Goal: Task Accomplishment & Management: Complete application form

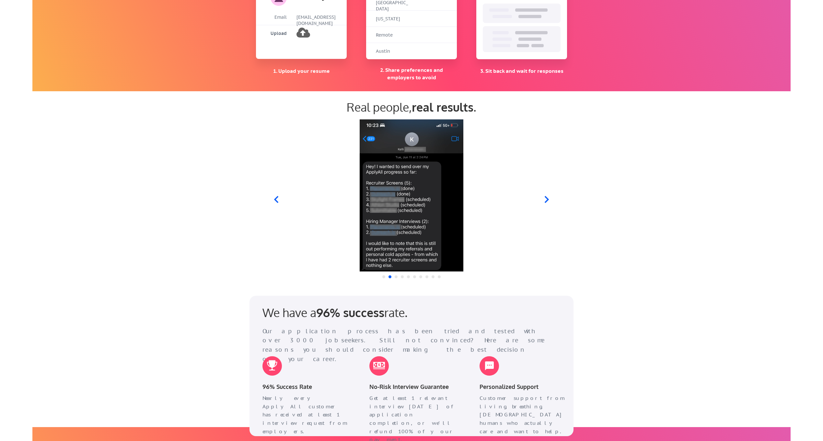
scroll to position [544, 0]
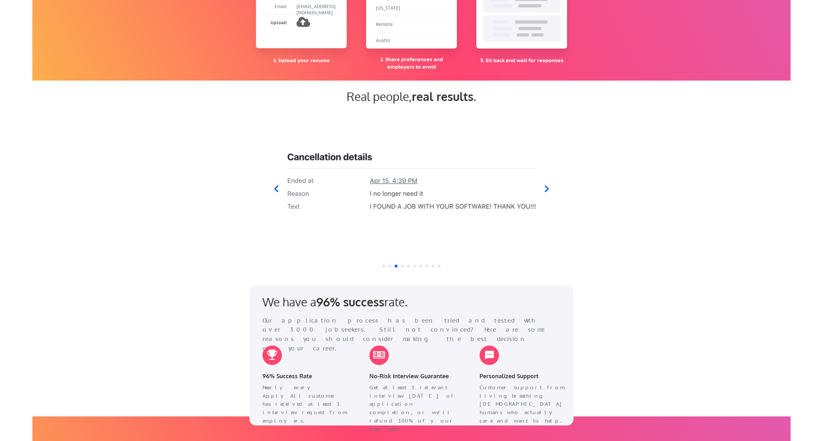
click at [547, 188] on icon at bounding box center [546, 189] width 4 height 7
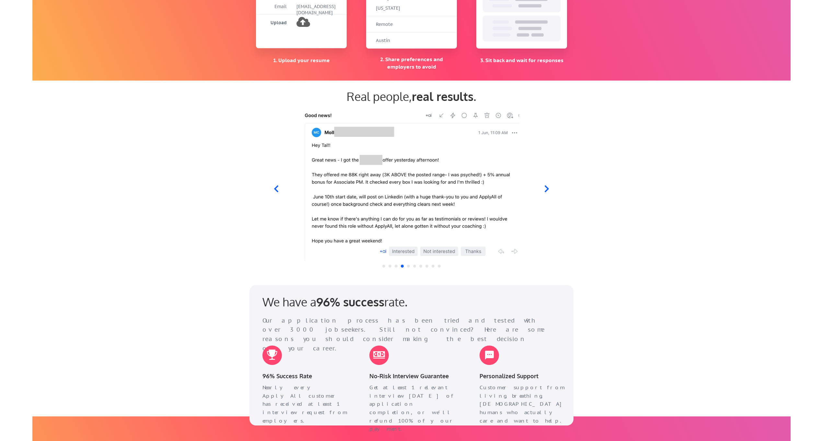
click at [547, 188] on icon at bounding box center [546, 189] width 4 height 7
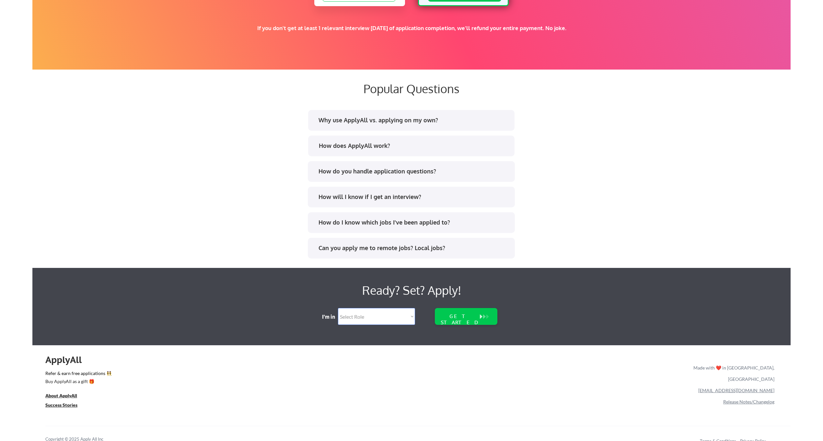
scroll to position [1178, 0]
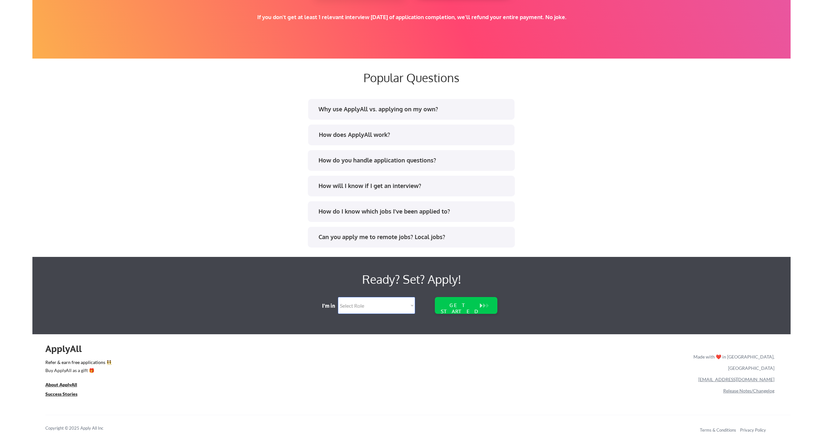
click at [741, 388] on link "Release Notes/Changelog" at bounding box center [748, 391] width 51 height 6
click at [66, 383] on u "About ApplyAll" at bounding box center [61, 385] width 32 height 6
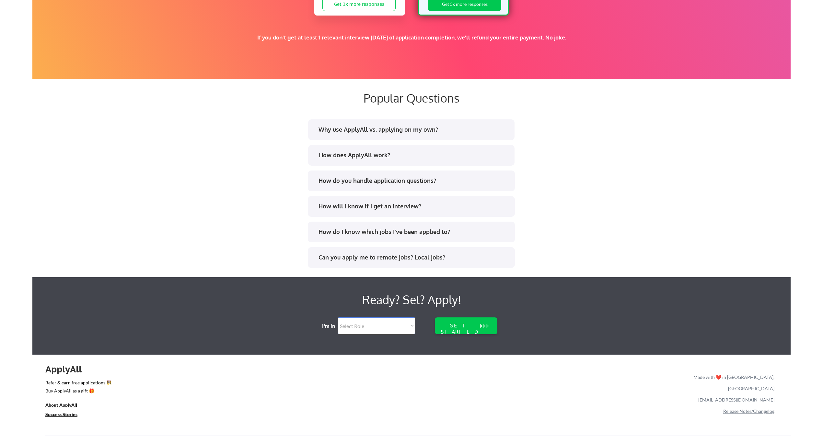
scroll to position [1178, 0]
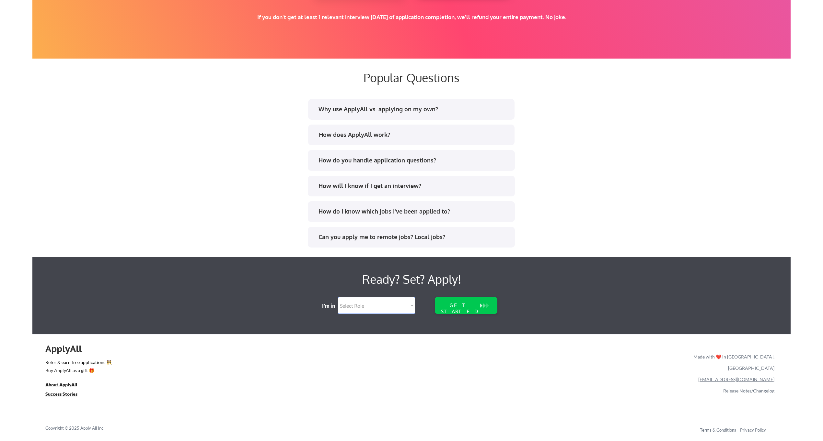
click at [357, 112] on div "Why use ApplyAll vs. applying on my own?" at bounding box center [413, 109] width 190 height 8
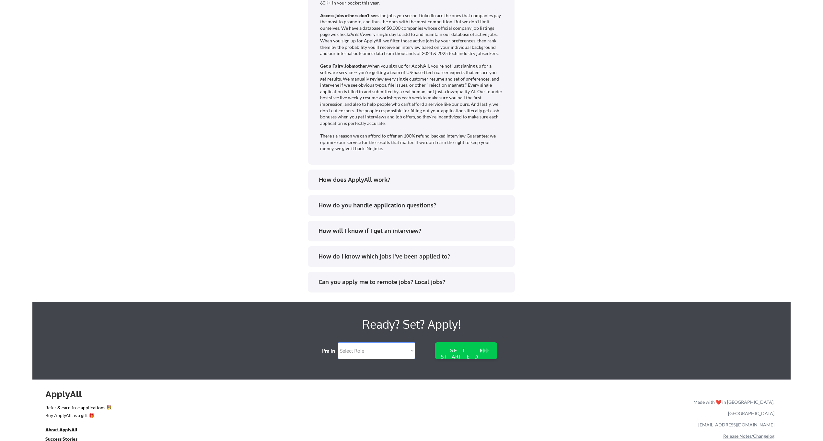
scroll to position [1333, 0]
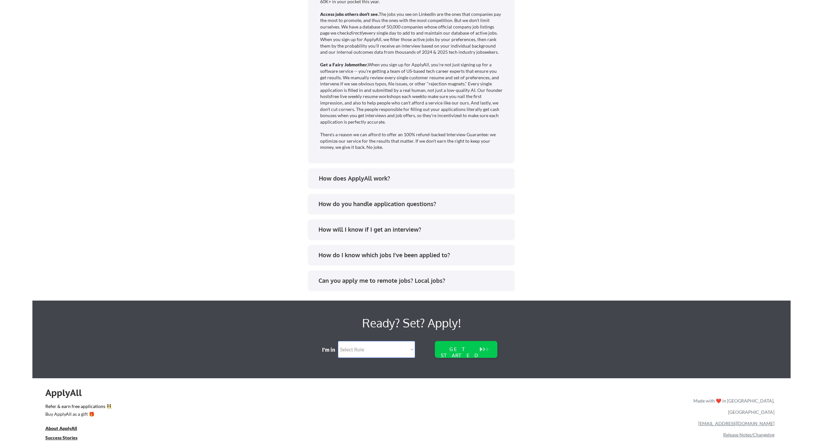
click at [372, 283] on div "Can you apply me to remote jobs? Local jobs?" at bounding box center [413, 281] width 190 height 8
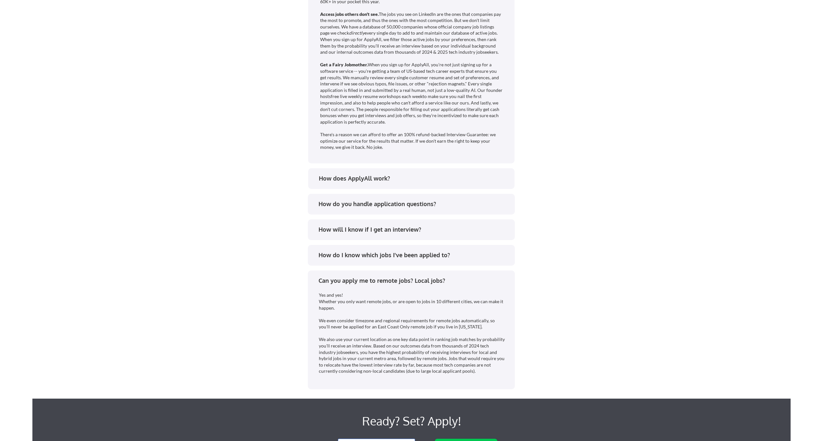
click at [342, 232] on div "How will I know if I get an interview?" at bounding box center [413, 230] width 190 height 8
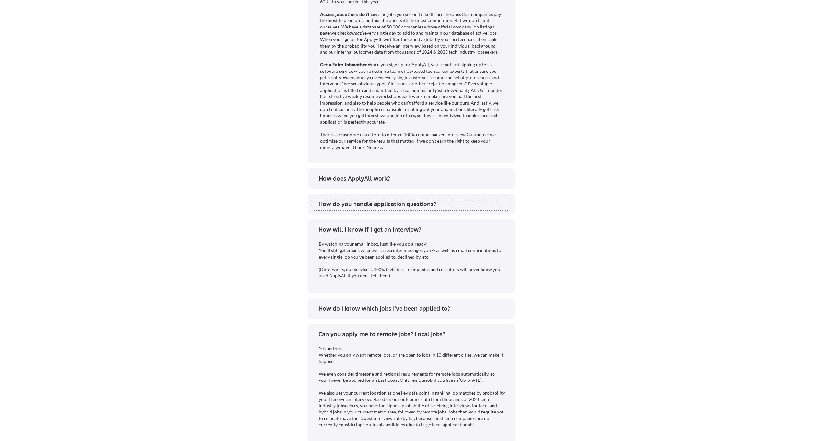
click at [338, 204] on div "How do you handle application questions?" at bounding box center [413, 204] width 190 height 8
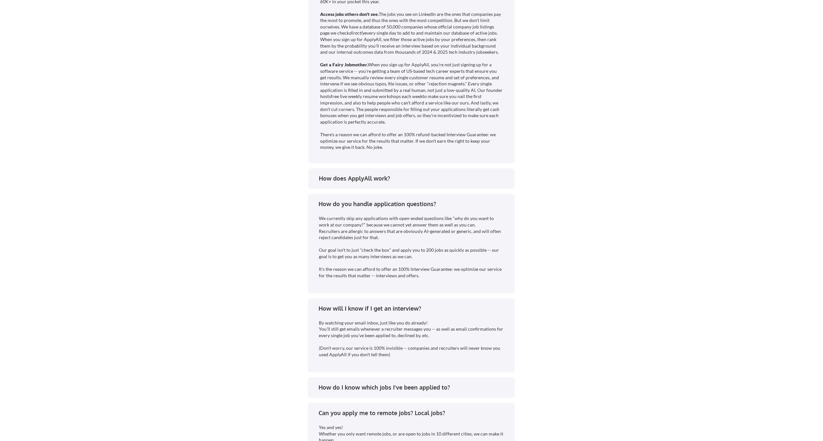
click at [342, 178] on div "How does ApplyAll work?" at bounding box center [414, 179] width 190 height 8
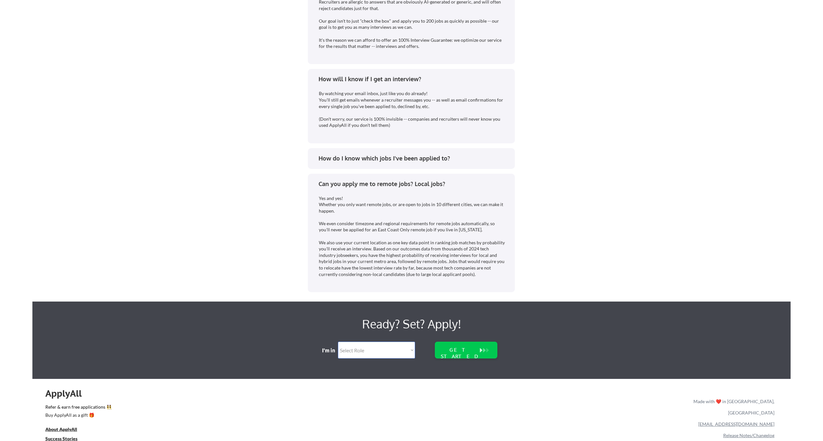
scroll to position [1686, 0]
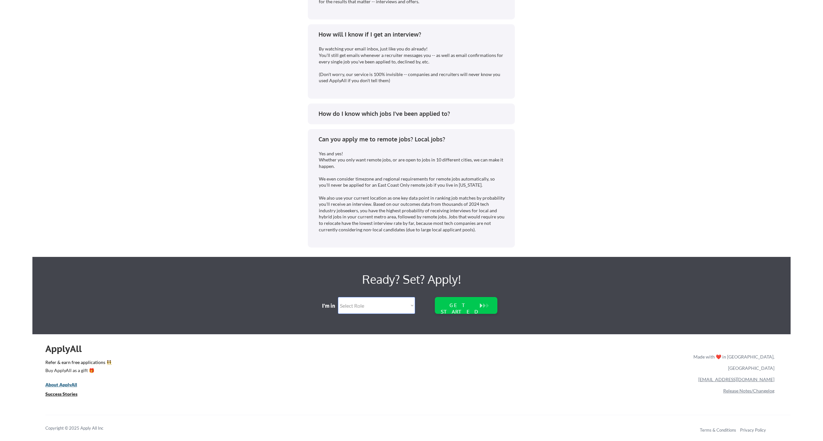
click at [69, 385] on u "About ApplyAll" at bounding box center [61, 385] width 32 height 6
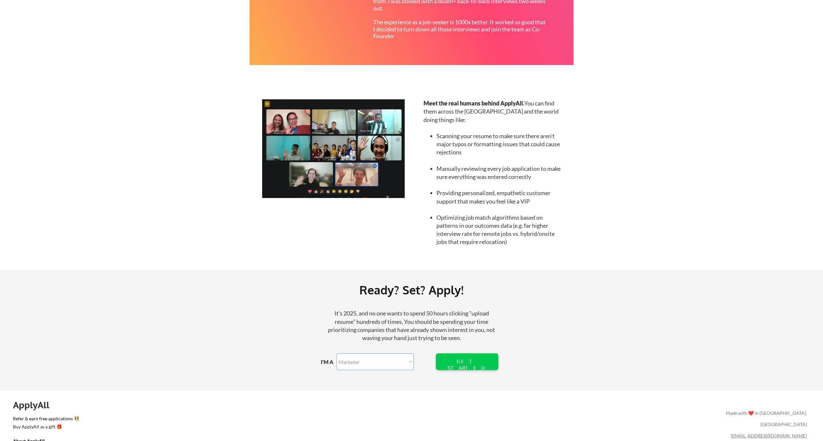
scroll to position [566, 0]
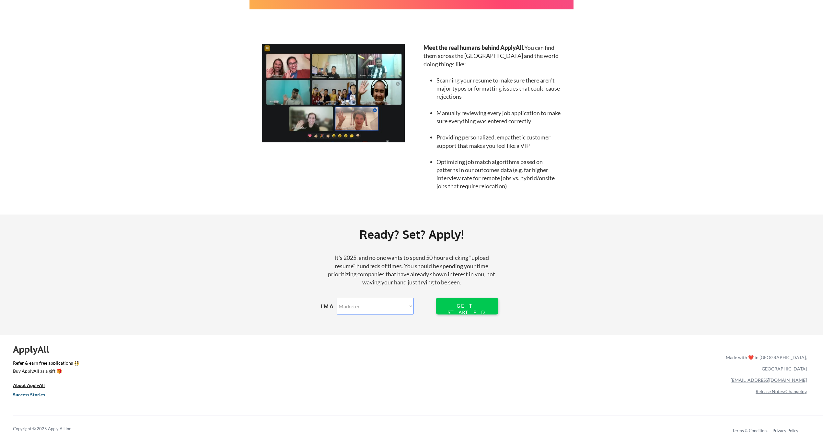
click at [29, 395] on u "Success Stories" at bounding box center [29, 395] width 32 height 6
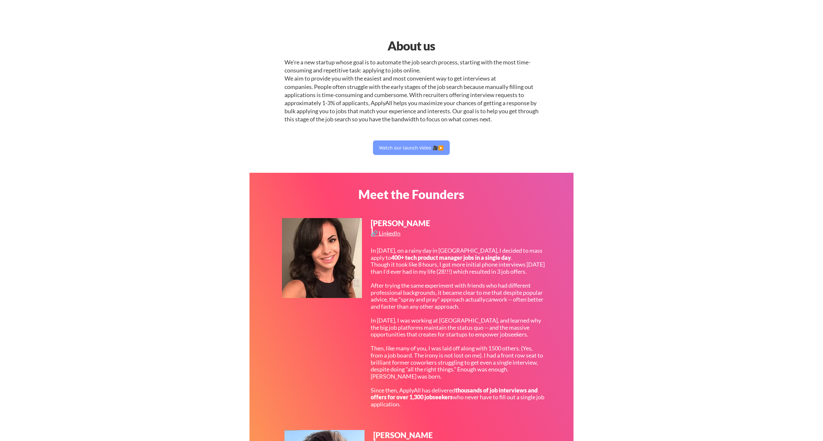
scroll to position [566, 0]
drag, startPoint x: 412, startPoint y: 45, endPoint x: 409, endPoint y: 38, distance: 8.2
click at [412, 45] on div "About us" at bounding box center [411, 46] width 166 height 18
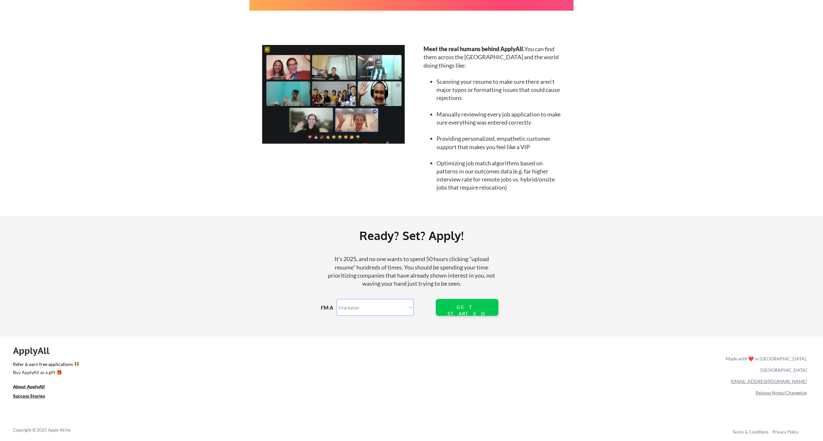
scroll to position [566, 0]
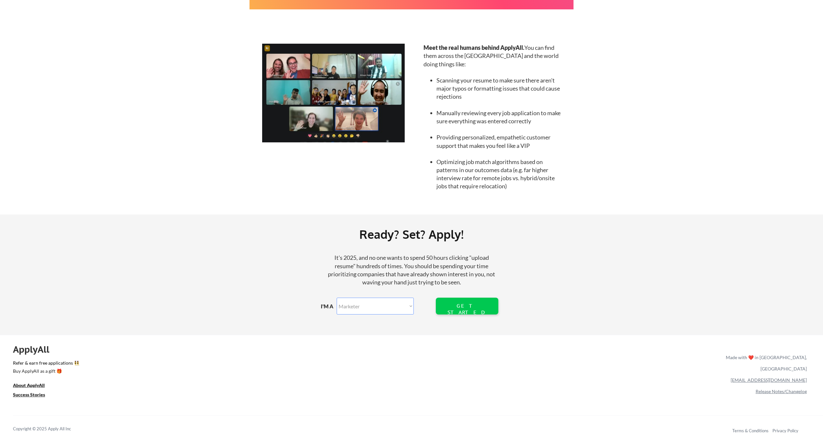
click at [41, 349] on div "ApplyAll" at bounding box center [35, 349] width 44 height 11
click at [385, 307] on select "Marketer Software Engineering Product Management Customer Success Sales UI/UX/P…" at bounding box center [374, 306] width 77 height 17
select select ""engineering""
click at [336, 298] on select "Marketer Software Engineering Product Management Customer Success Sales UI/UX/P…" at bounding box center [374, 306] width 77 height 17
click at [460, 306] on div "GET STARTED" at bounding box center [466, 309] width 41 height 12
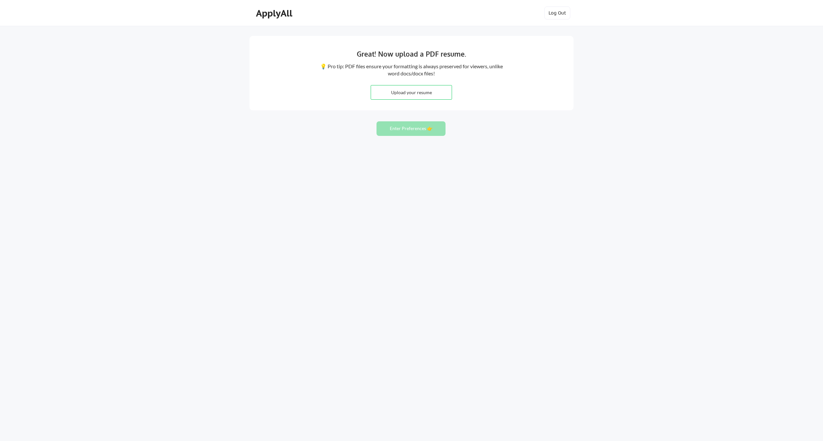
click at [406, 92] on input "file" at bounding box center [411, 92] width 81 height 14
type input "C:\fakepath\Resume-Josh-Riser.pdf"
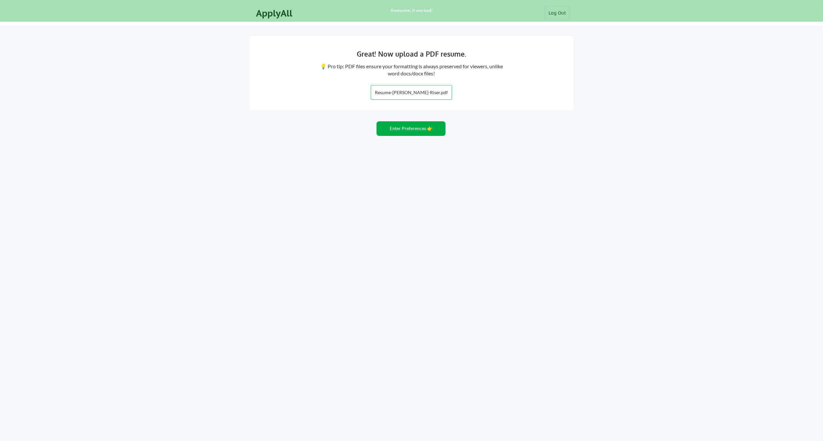
click at [405, 128] on button "Enter Preferences 👉" at bounding box center [410, 128] width 69 height 15
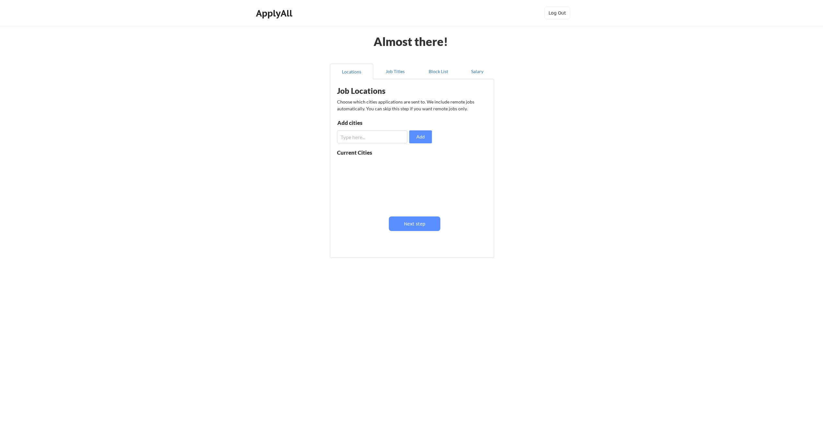
click at [376, 136] on input "input" at bounding box center [372, 137] width 70 height 13
type input "charlesotn,"
type input "Charleston, SC"
click at [424, 135] on button "Add" at bounding box center [420, 137] width 23 height 13
click at [374, 138] on input "input" at bounding box center [372, 137] width 70 height 13
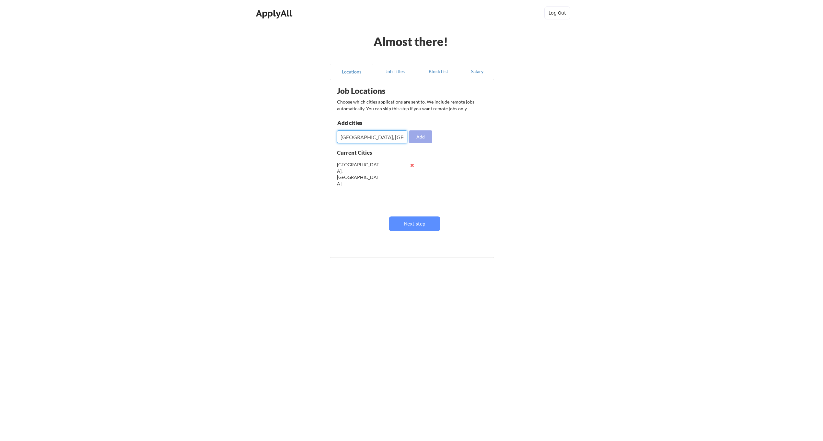
type input "Murfreesboro, TN"
click at [420, 138] on button "Add" at bounding box center [420, 137] width 23 height 13
click at [370, 138] on input "input" at bounding box center [372, 137] width 70 height 13
type input "Fort Wayne, IN"
click at [423, 138] on button "Add" at bounding box center [420, 137] width 23 height 13
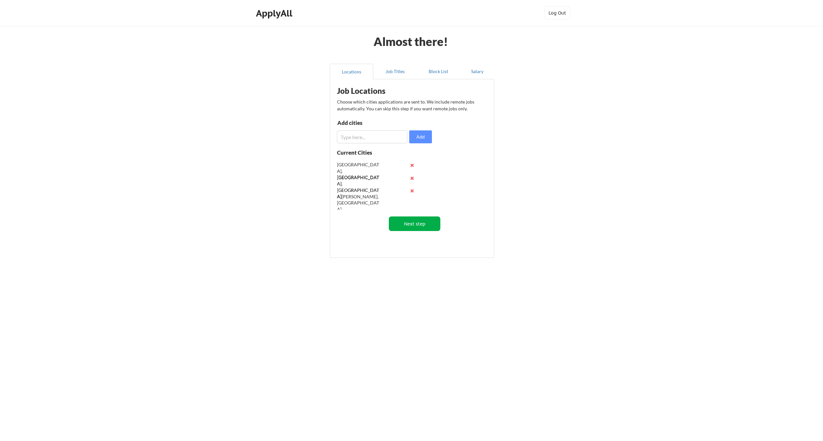
click at [414, 224] on button "Next step" at bounding box center [414, 224] width 51 height 15
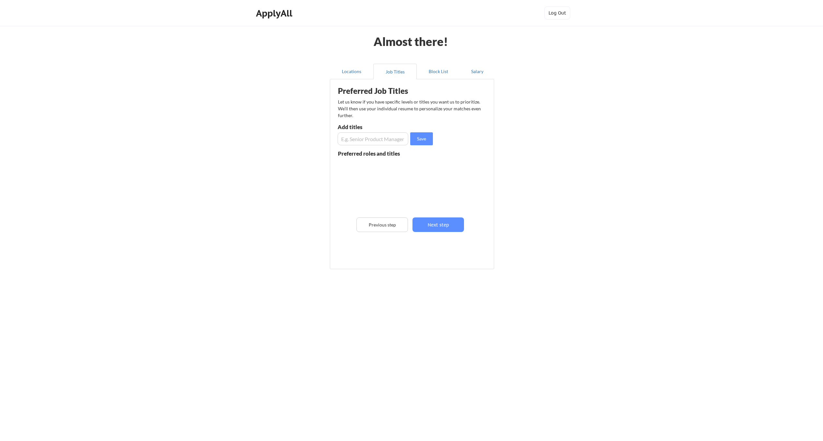
click at [365, 140] on input "input" at bounding box center [372, 138] width 71 height 13
type input "Software Engineer"
click at [423, 140] on button "Save" at bounding box center [421, 138] width 23 height 13
click at [386, 135] on input "input" at bounding box center [372, 138] width 71 height 13
type input "Frontend Engineer"
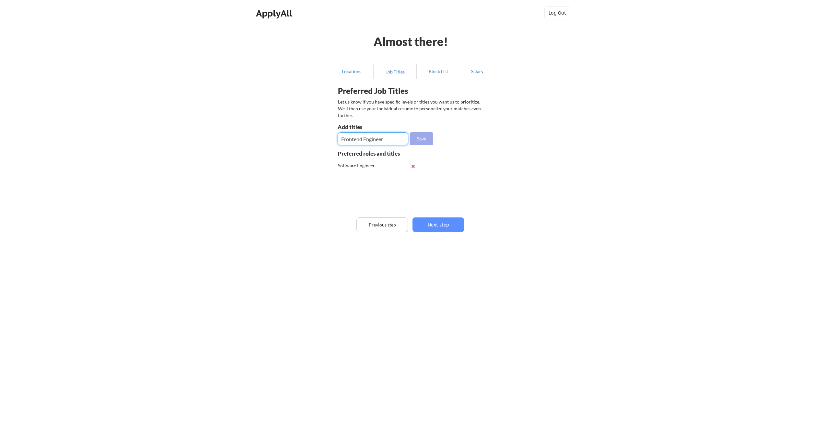
click at [426, 140] on button "Save" at bounding box center [421, 138] width 23 height 13
click at [378, 138] on input "input" at bounding box center [372, 138] width 71 height 13
type input "React Engineer"
click at [422, 142] on button "Save" at bounding box center [421, 138] width 23 height 13
click at [370, 142] on input "input" at bounding box center [372, 138] width 71 height 13
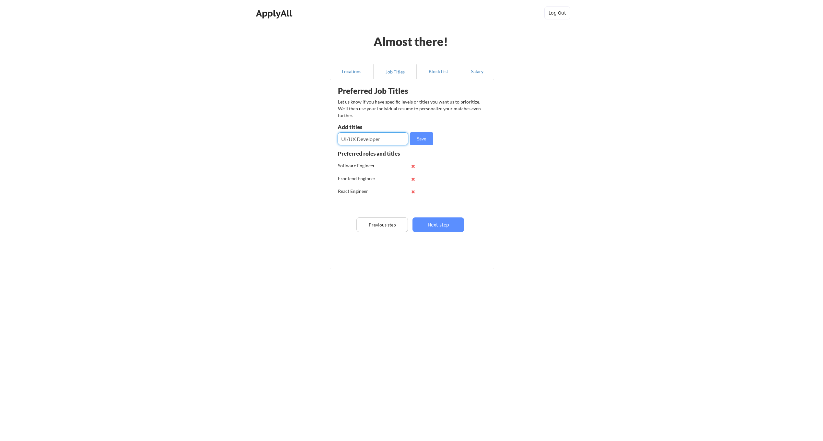
type input "UI/UX Developer"
click at [362, 141] on input "input" at bounding box center [372, 138] width 71 height 13
type input "Frontend Developer"
click at [375, 139] on input "input" at bounding box center [372, 138] width 71 height 13
type input "React Developer"
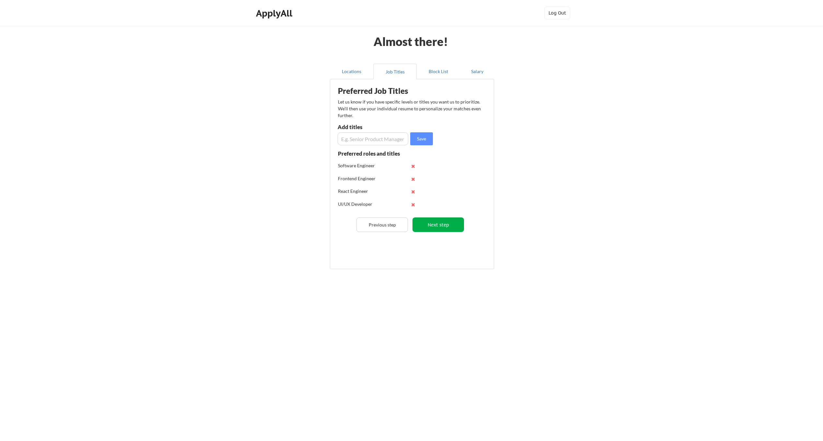
click at [439, 225] on button "Next step" at bounding box center [437, 225] width 51 height 15
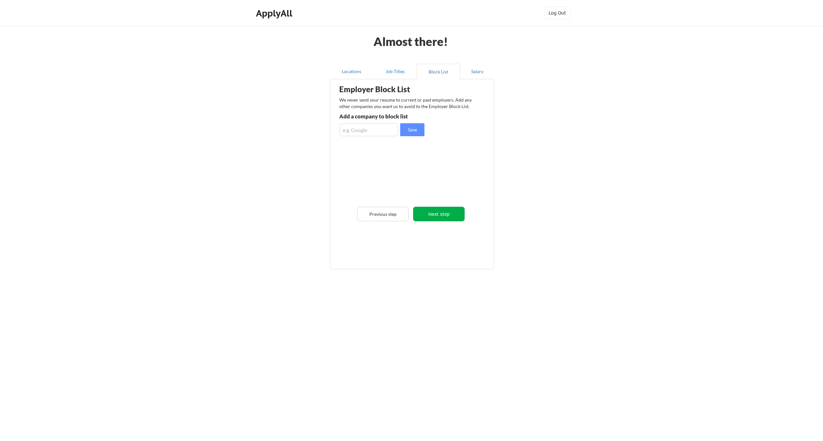
click at [435, 215] on button "Next step" at bounding box center [438, 214] width 51 height 15
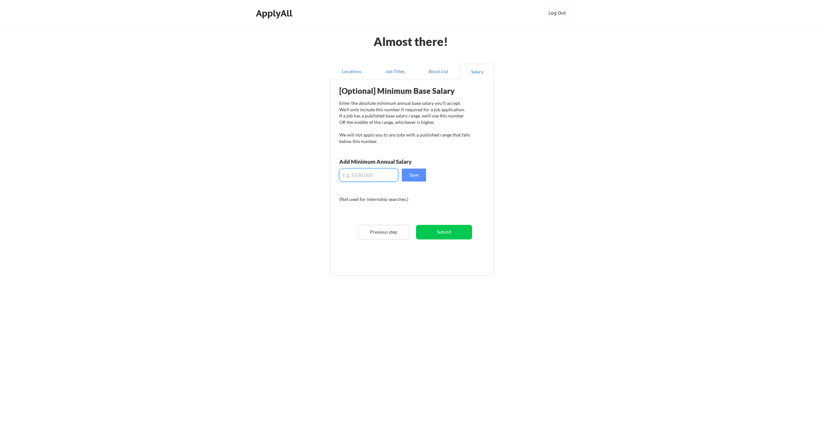
click at [385, 175] on input "input" at bounding box center [368, 175] width 59 height 13
type input "$100,000"
click at [417, 172] on button "Save" at bounding box center [414, 175] width 24 height 13
click at [446, 233] on button "Submit" at bounding box center [444, 232] width 56 height 15
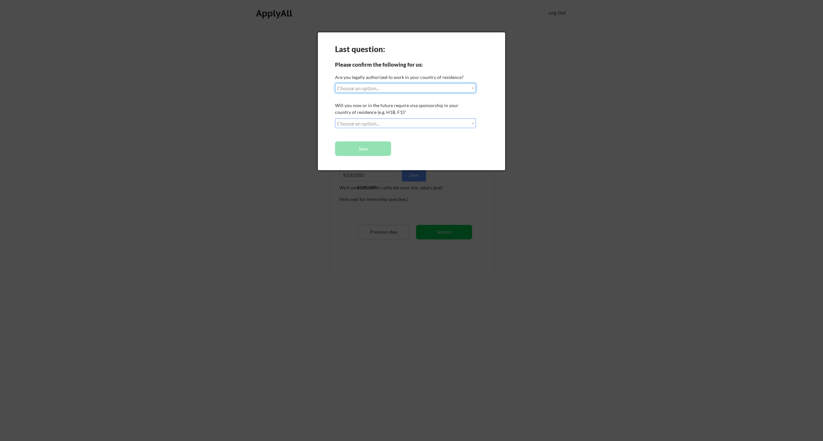
click at [394, 87] on select "Choose an option... Yes, I am a US Citizen Yes, I am a Canadian Citizen Yes, I …" at bounding box center [405, 88] width 141 height 10
select select ""yes__i_am_a_us_citizen""
click at [335, 83] on select "Choose an option... Yes, I am a US Citizen Yes, I am a Canadian Citizen Yes, I …" at bounding box center [405, 88] width 141 height 10
click at [403, 122] on select "Choose an option... No, I will not need sponsorship Yes, I will need sponsorship" at bounding box center [405, 124] width 141 height 10
select select ""no__i_will_not_need_sponsorship""
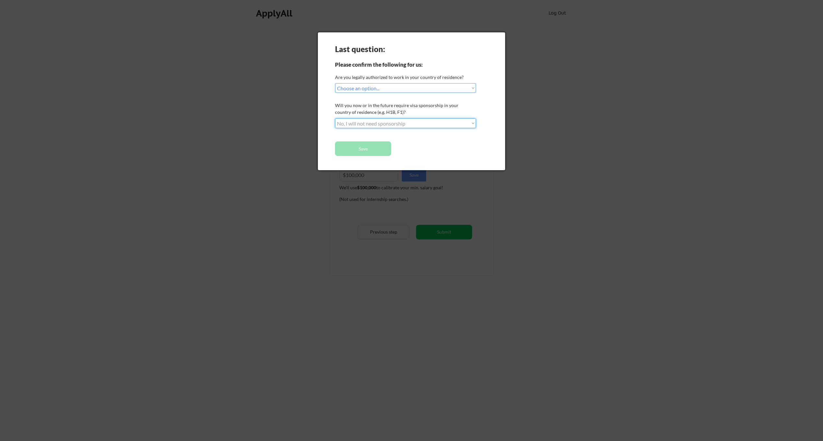
click at [335, 119] on select "Choose an option... No, I will not need sponsorship Yes, I will need sponsorship" at bounding box center [405, 124] width 141 height 10
click at [360, 148] on button "Save" at bounding box center [363, 149] width 56 height 15
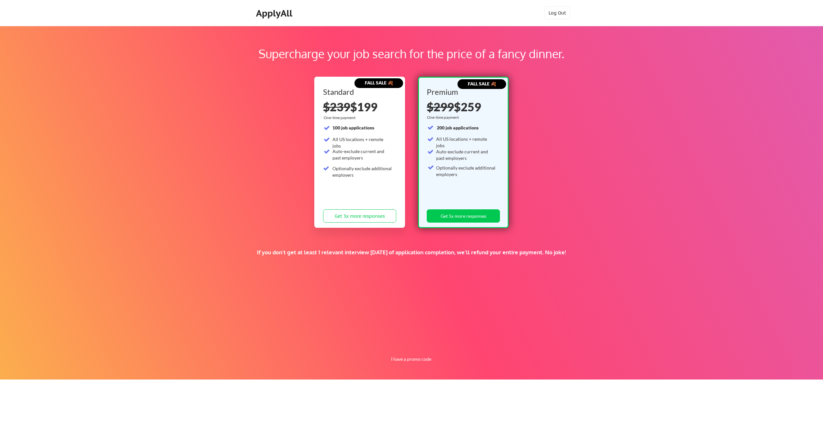
click at [463, 108] on div "$299 $259" at bounding box center [461, 107] width 71 height 12
click at [387, 84] on strong "FALL SALE 🍂" at bounding box center [379, 83] width 28 height 6
click at [485, 91] on div "Premium" at bounding box center [461, 92] width 71 height 8
click at [556, 14] on button "Log Out" at bounding box center [557, 12] width 26 height 13
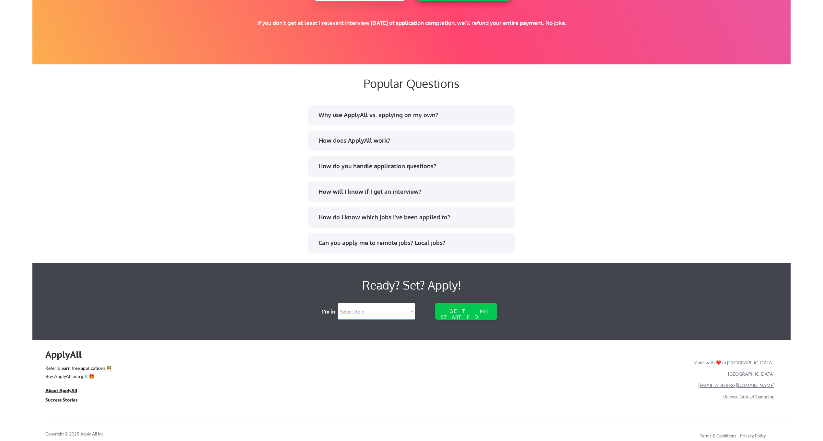
scroll to position [1178, 0]
